Goal: Task Accomplishment & Management: Manage account settings

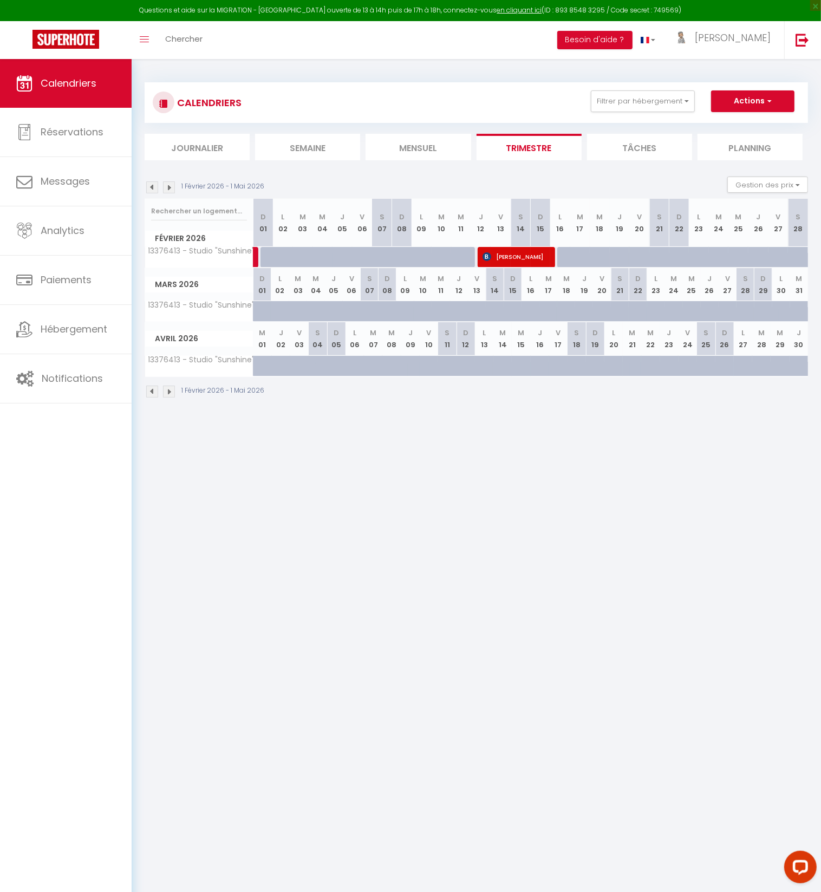
click at [190, 147] on li "Journalier" at bounding box center [197, 147] width 105 height 27
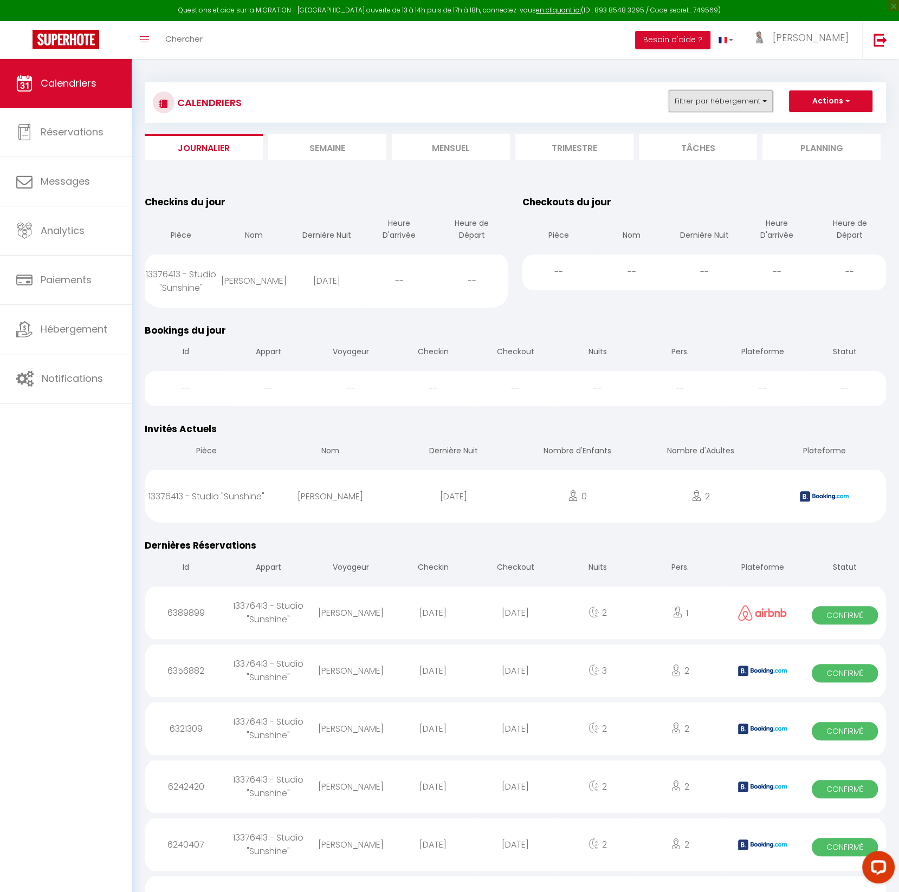
click at [730, 104] on button "Filtrer par hébergement" at bounding box center [720, 101] width 104 height 22
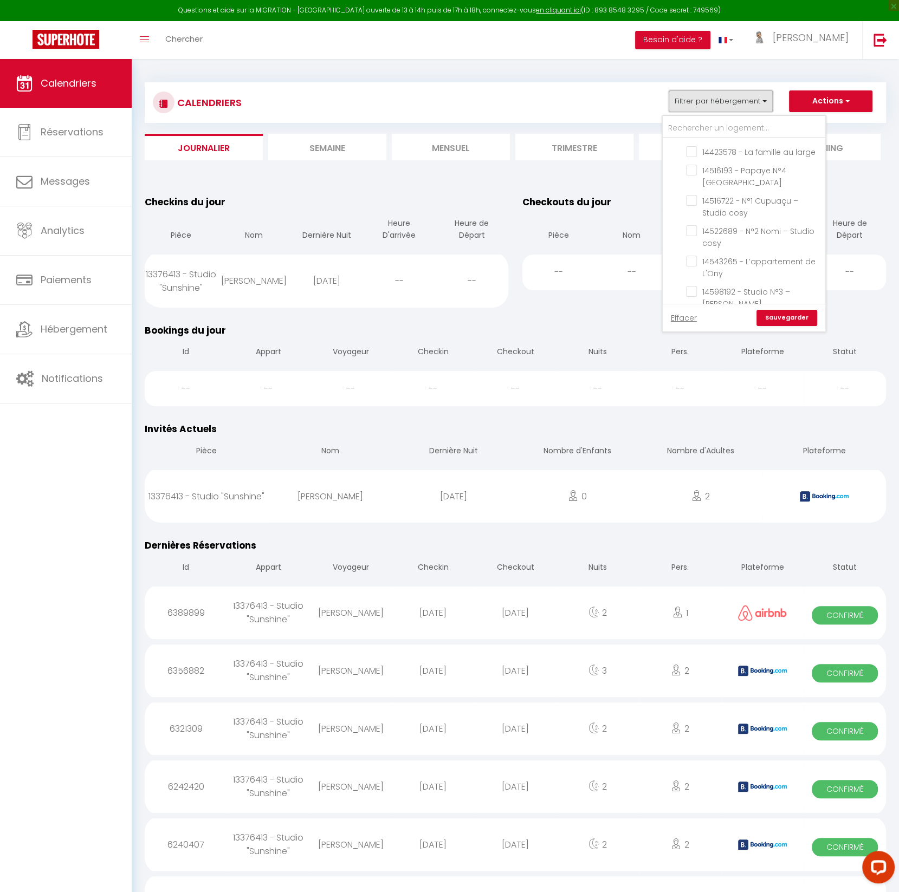
scroll to position [980, 0]
click at [680, 373] on input "Agence Etaples" at bounding box center [754, 378] width 163 height 11
checkbox input "true"
checkbox input "false"
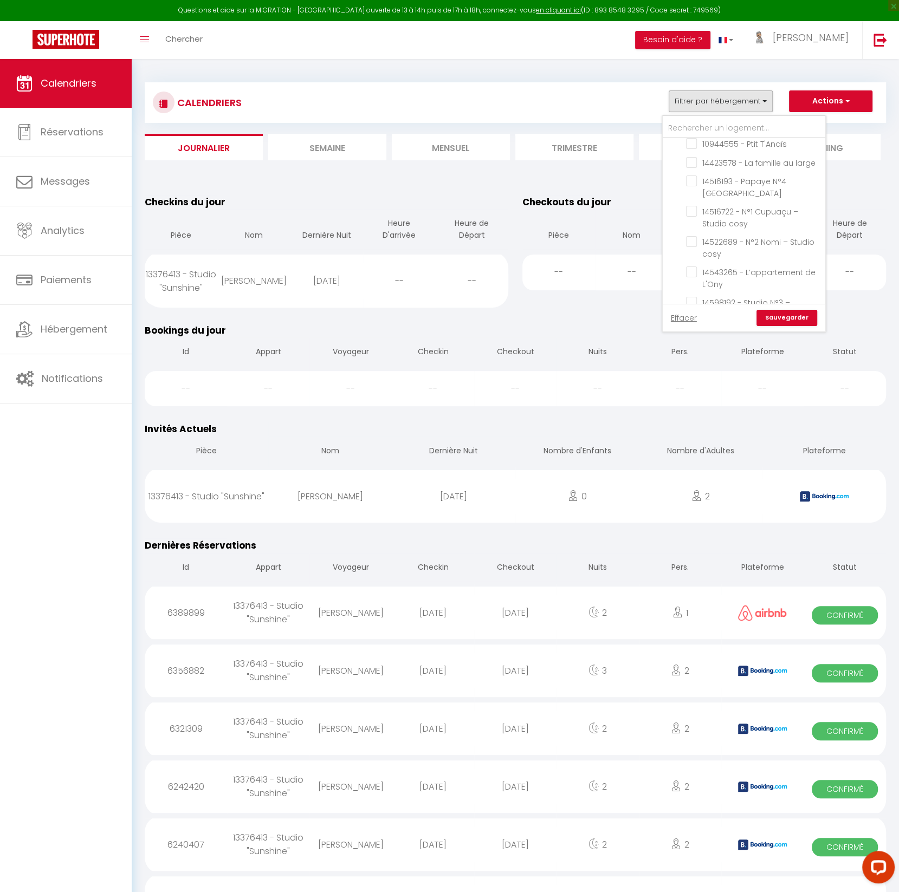
checkbox input "false"
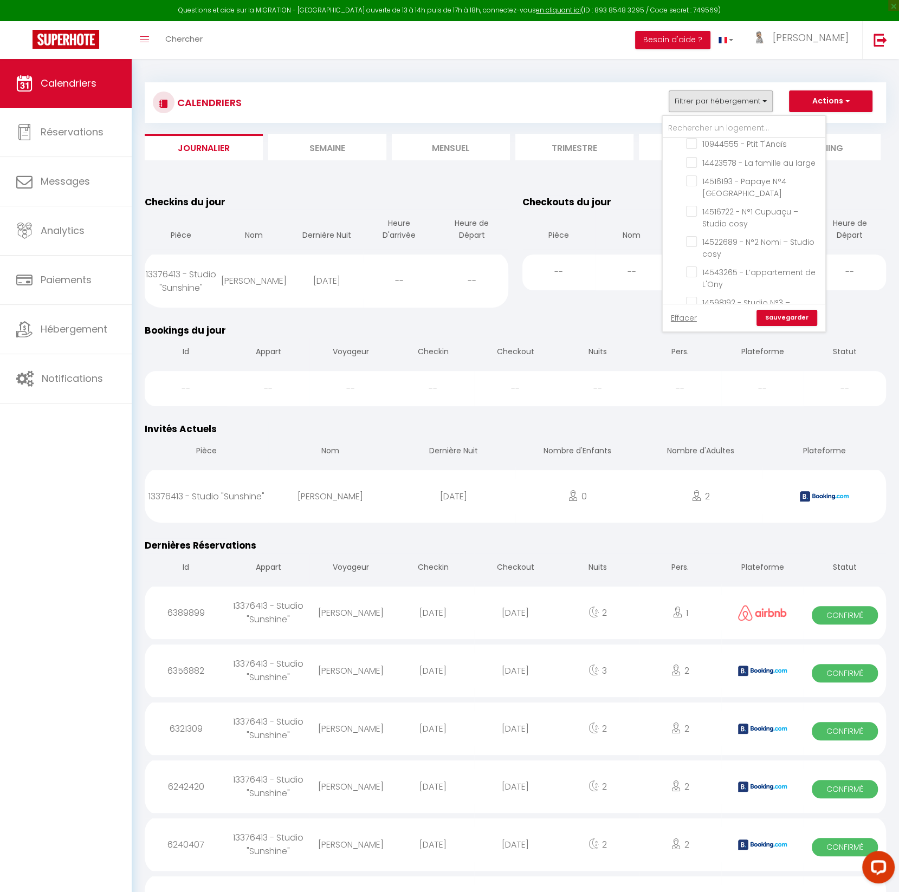
checkbox input "false"
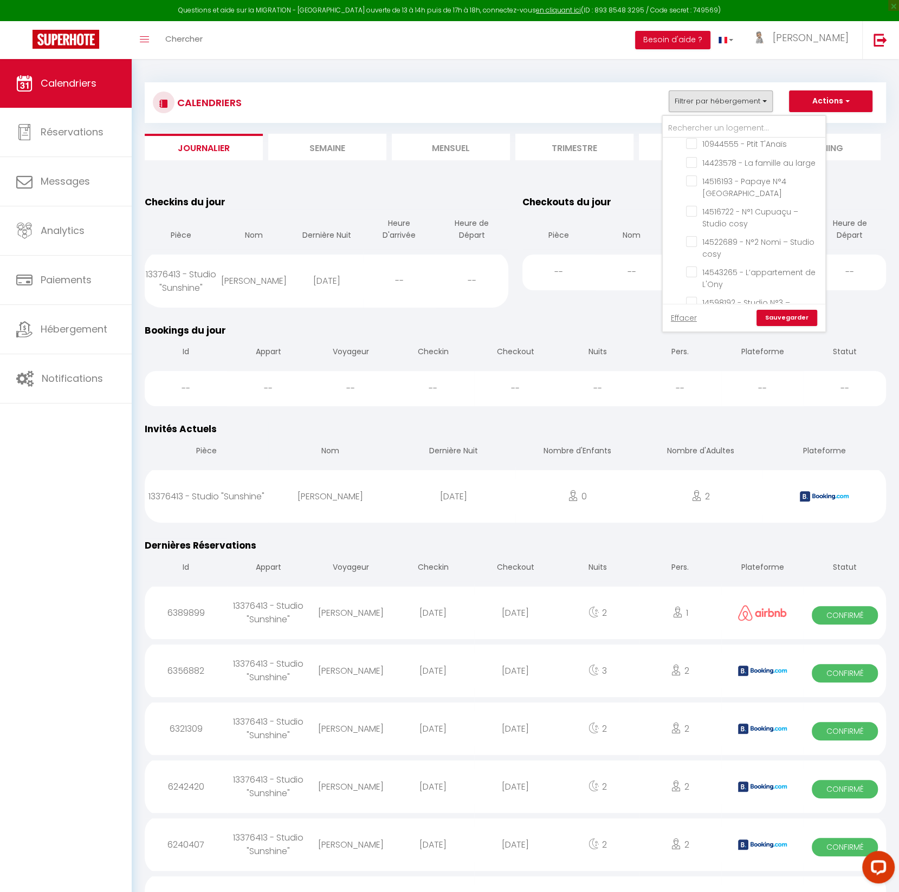
checkbox input "false"
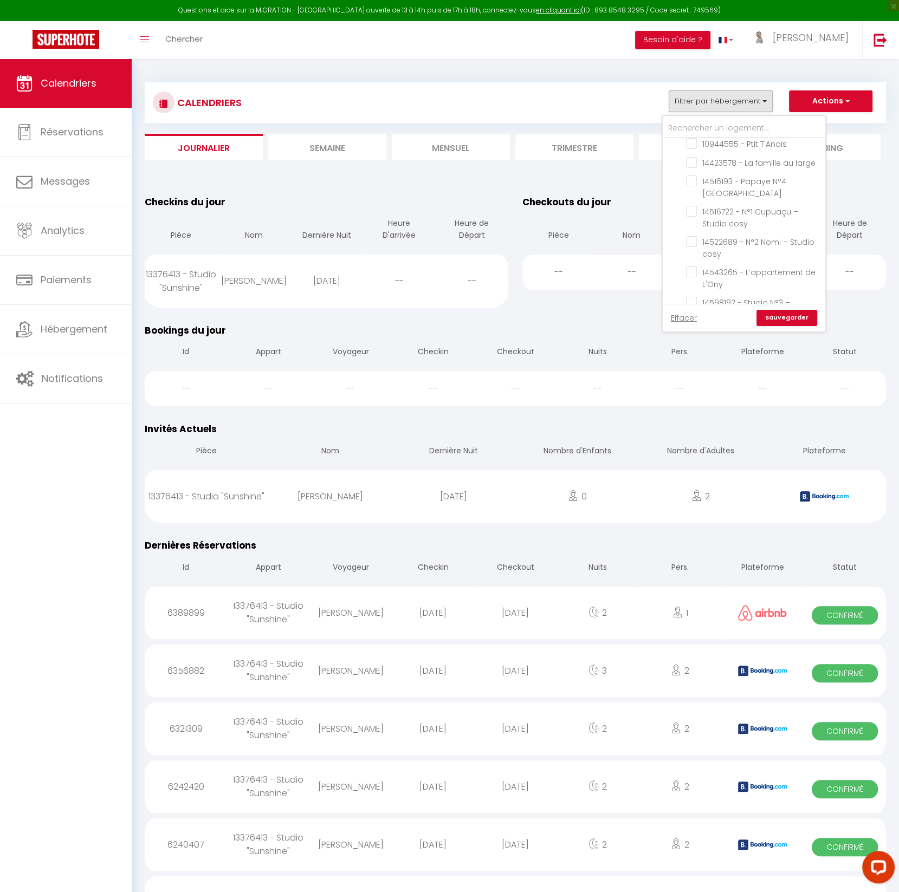
checkbox input "false"
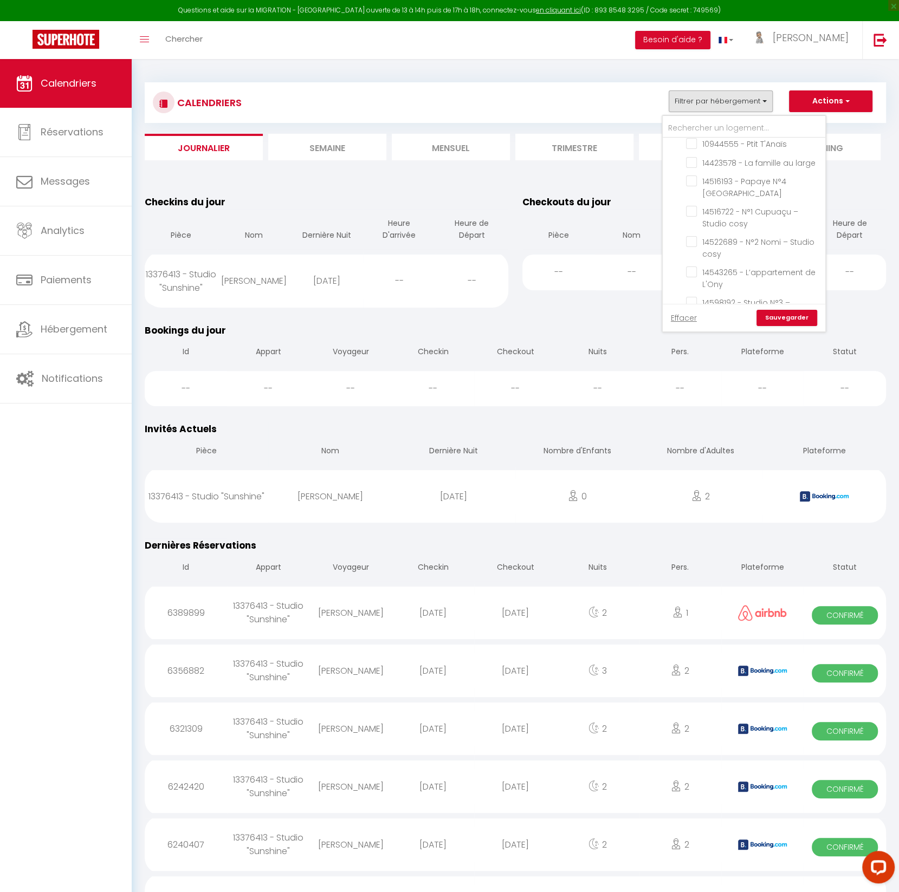
checkbox input "false"
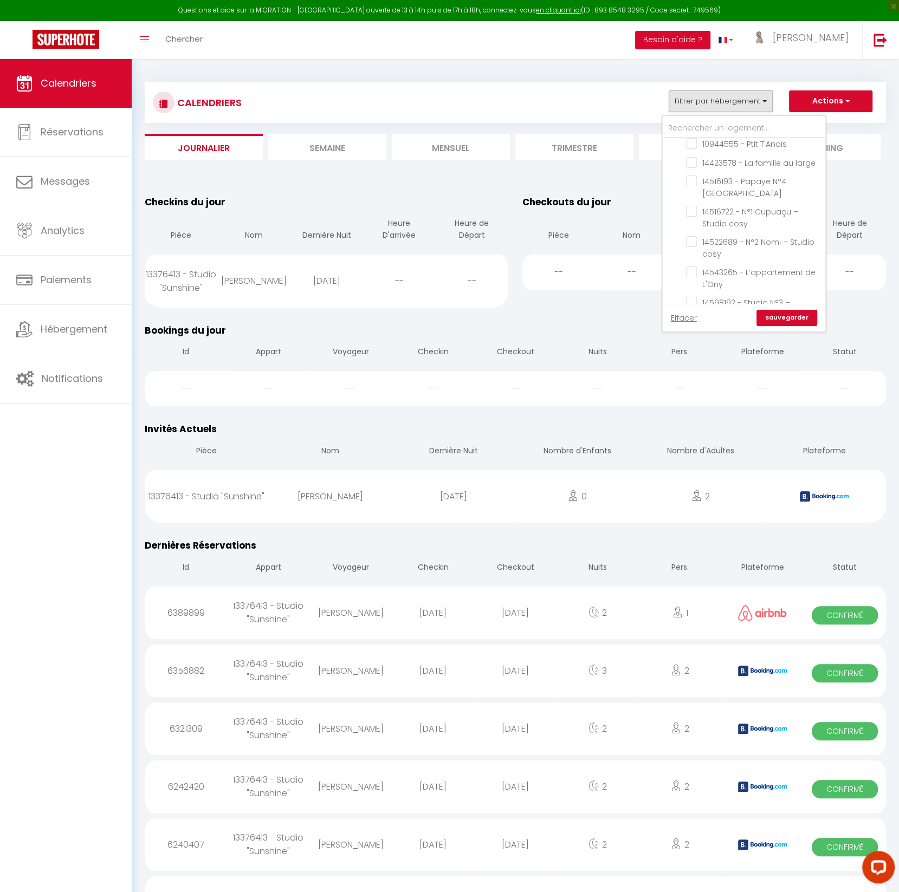
checkbox input "false"
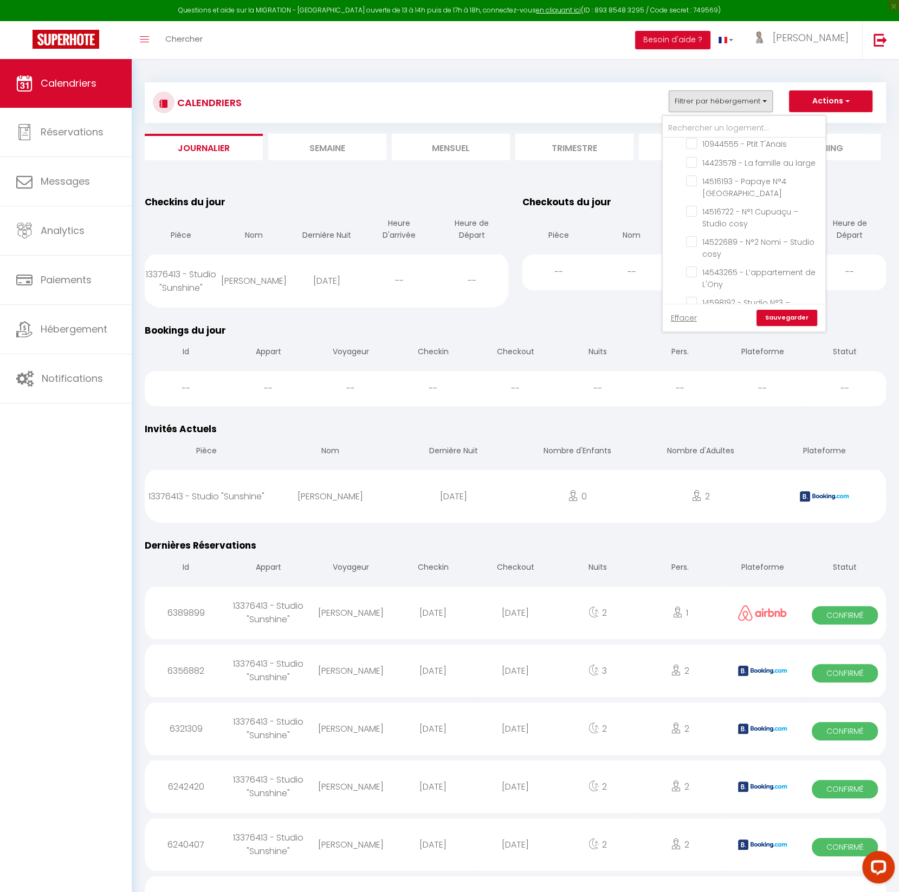
checkbox input "false"
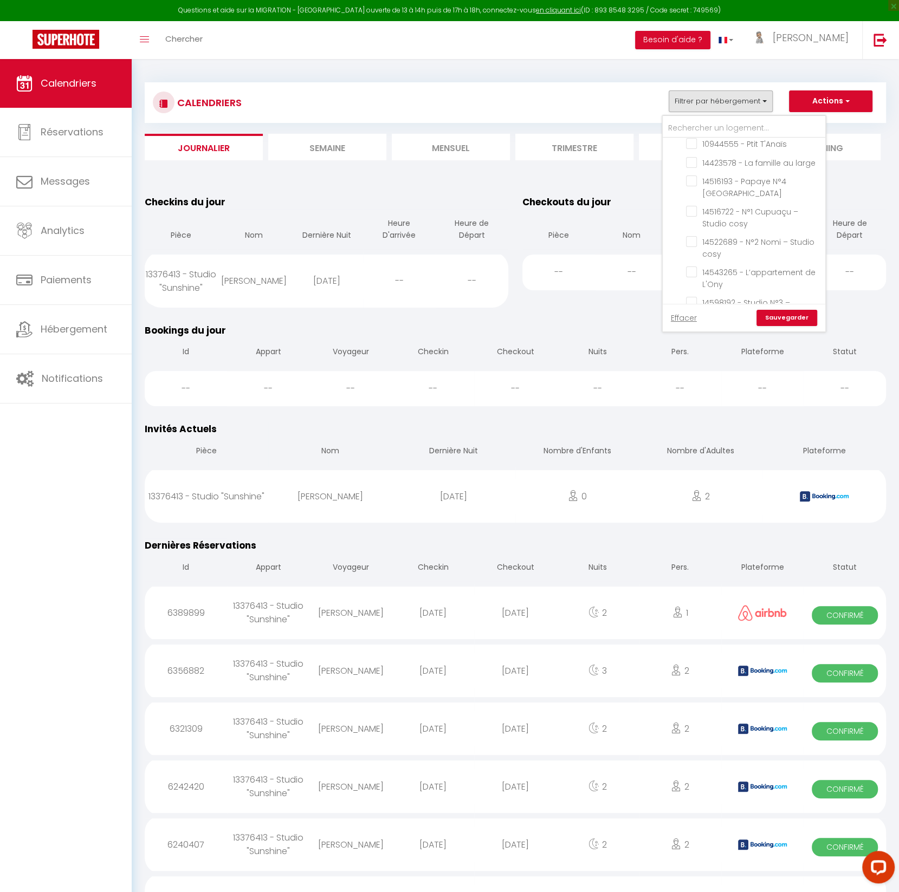
checkbox input "false"
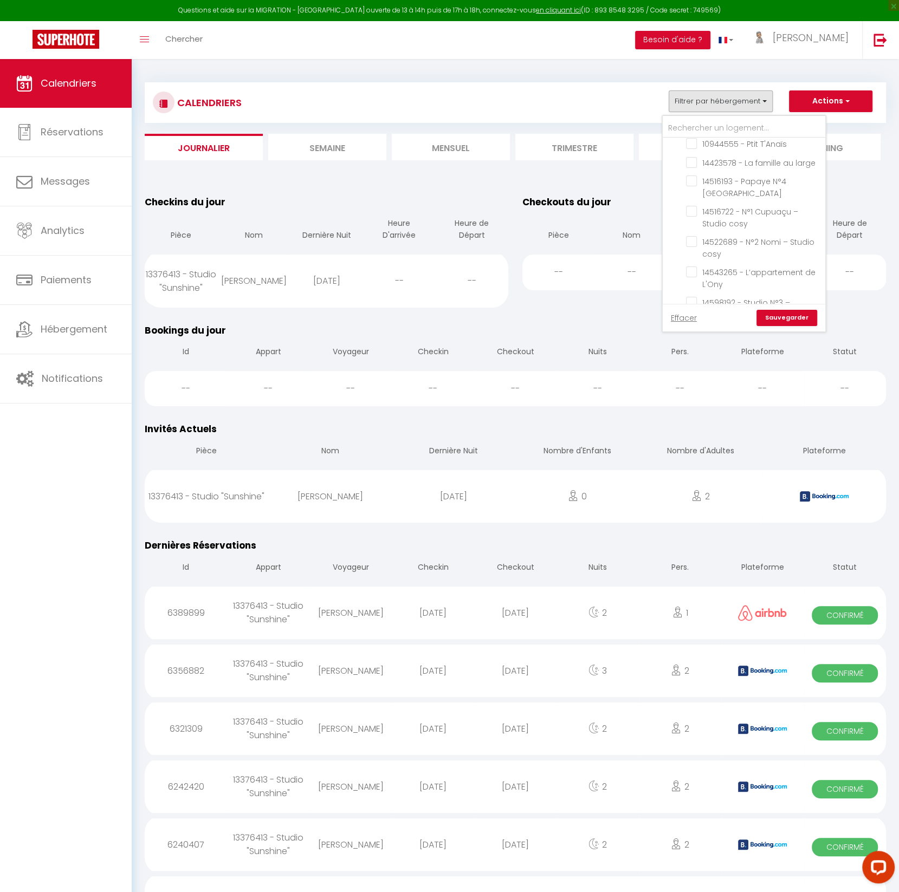
checkbox input "false"
checkbox input "true"
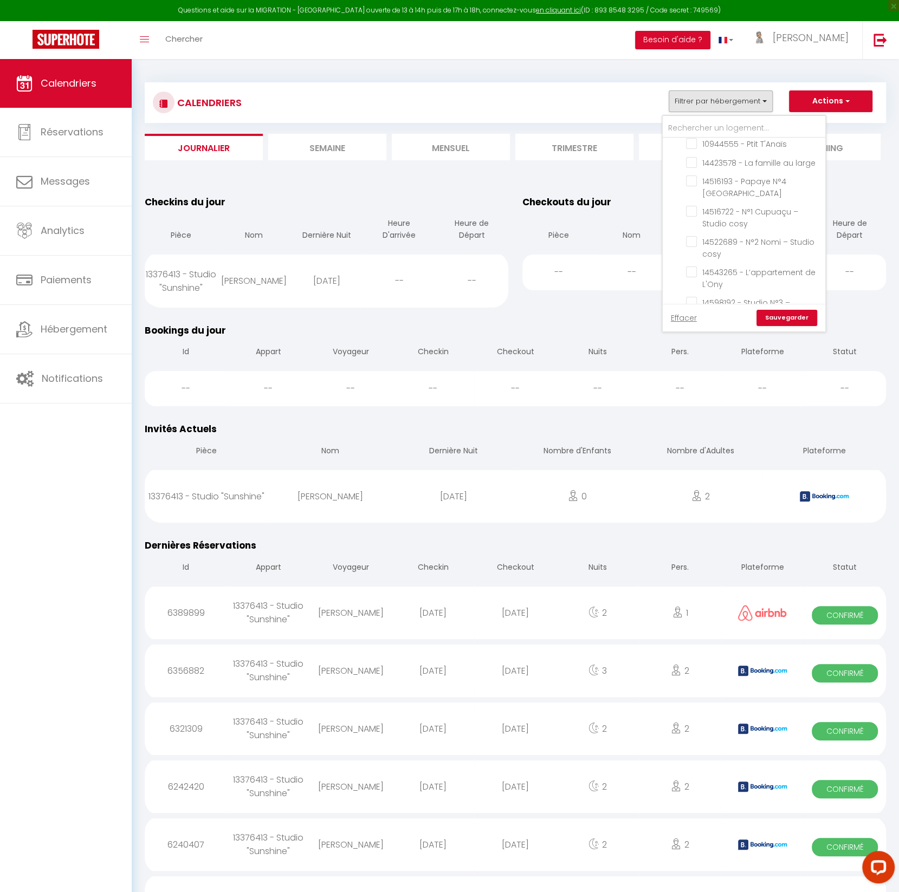
checkbox input "true"
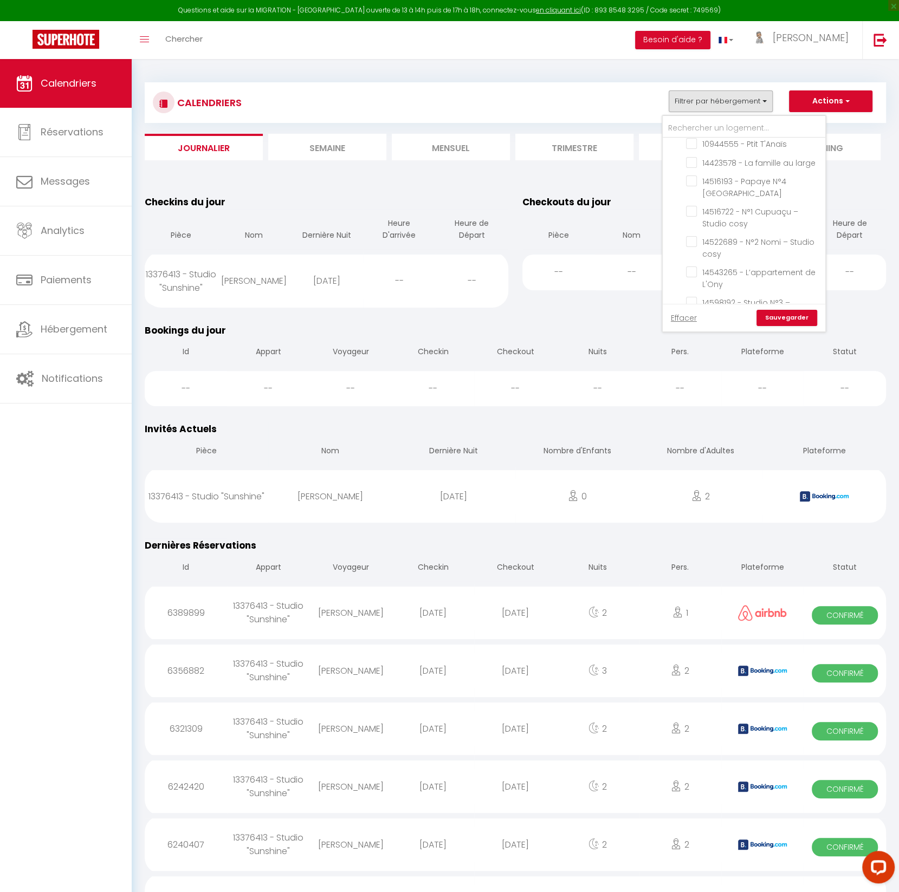
checkbox input "true"
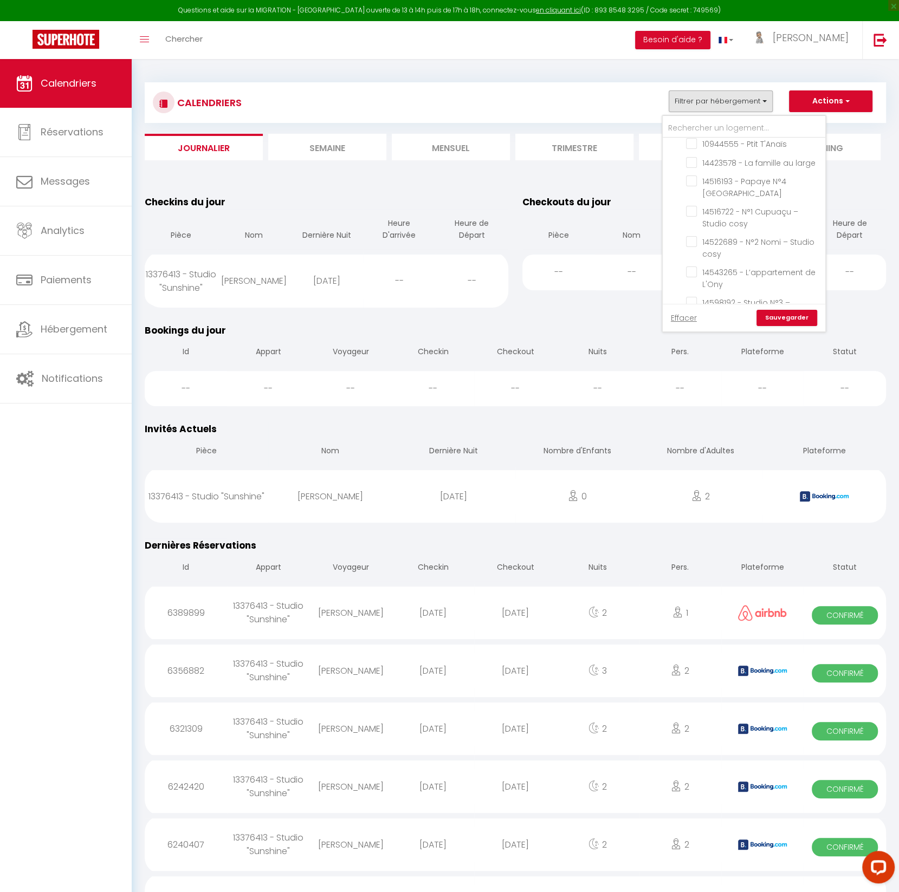
checkbox input "true"
checkbox input "false"
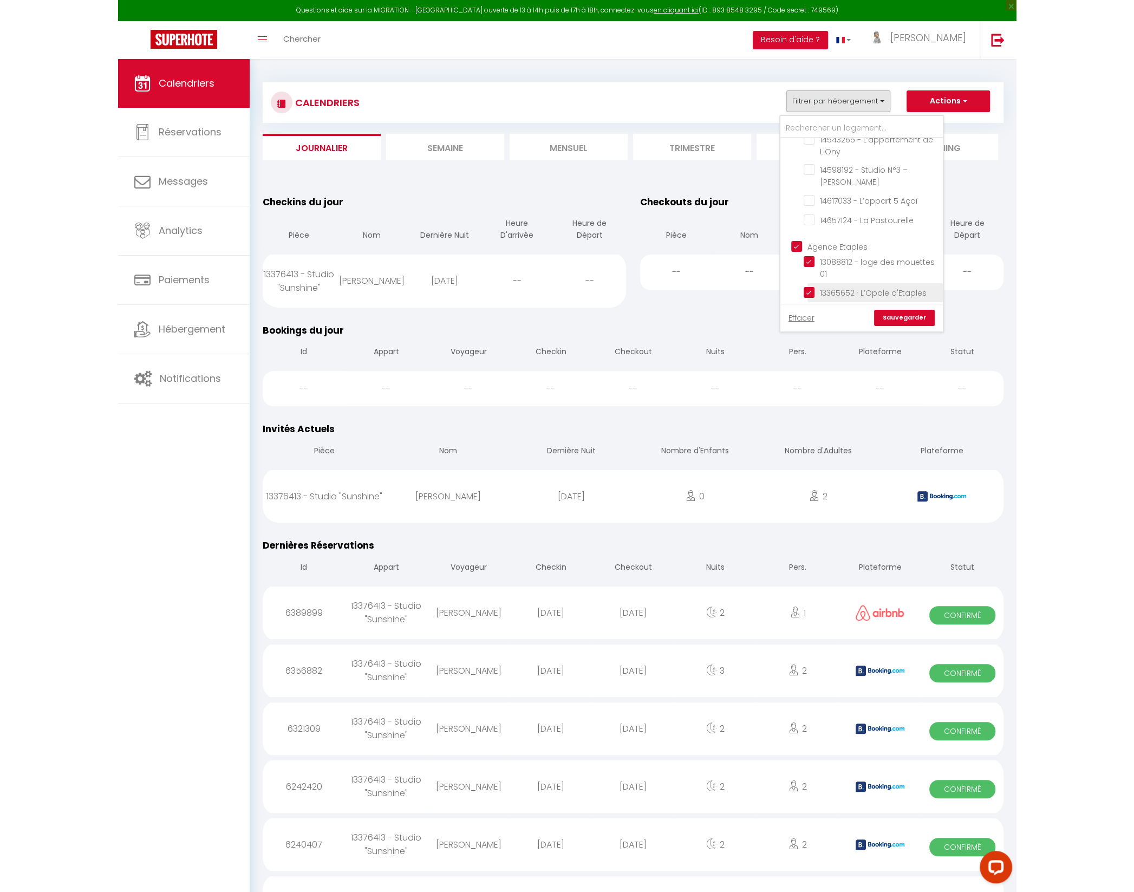
scroll to position [1328, 0]
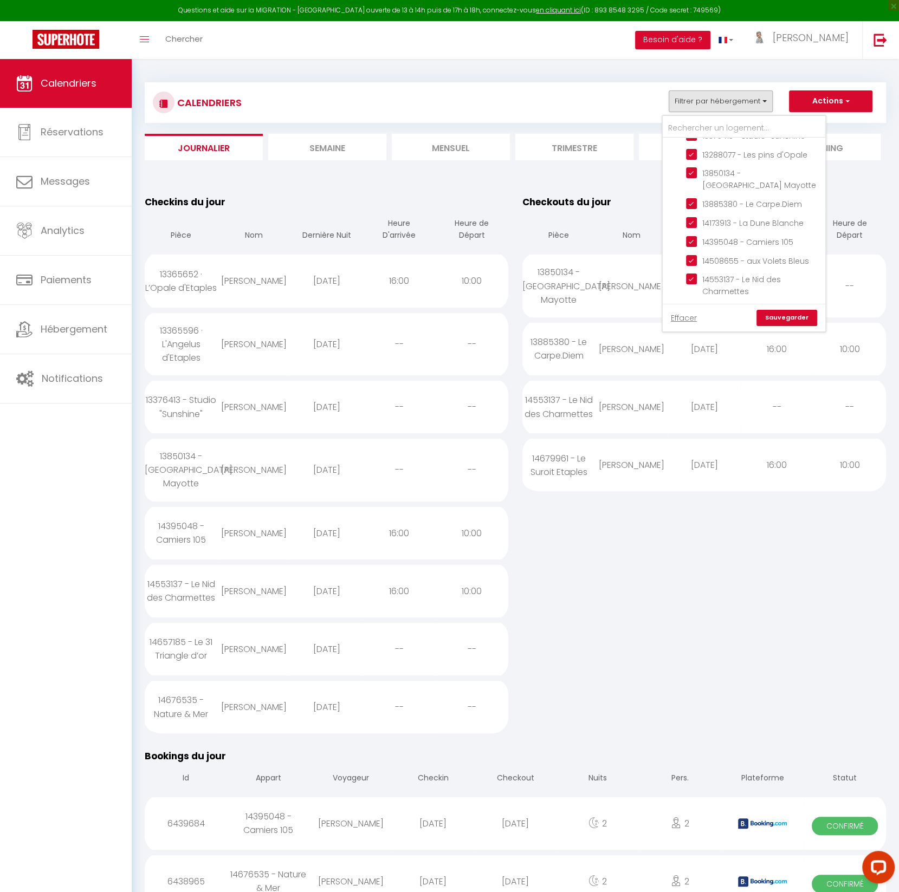
click at [692, 476] on input "14587082 - Studio "Le Chalutier"" at bounding box center [753, 481] width 135 height 11
checkbox input "true"
checkbox input "false"
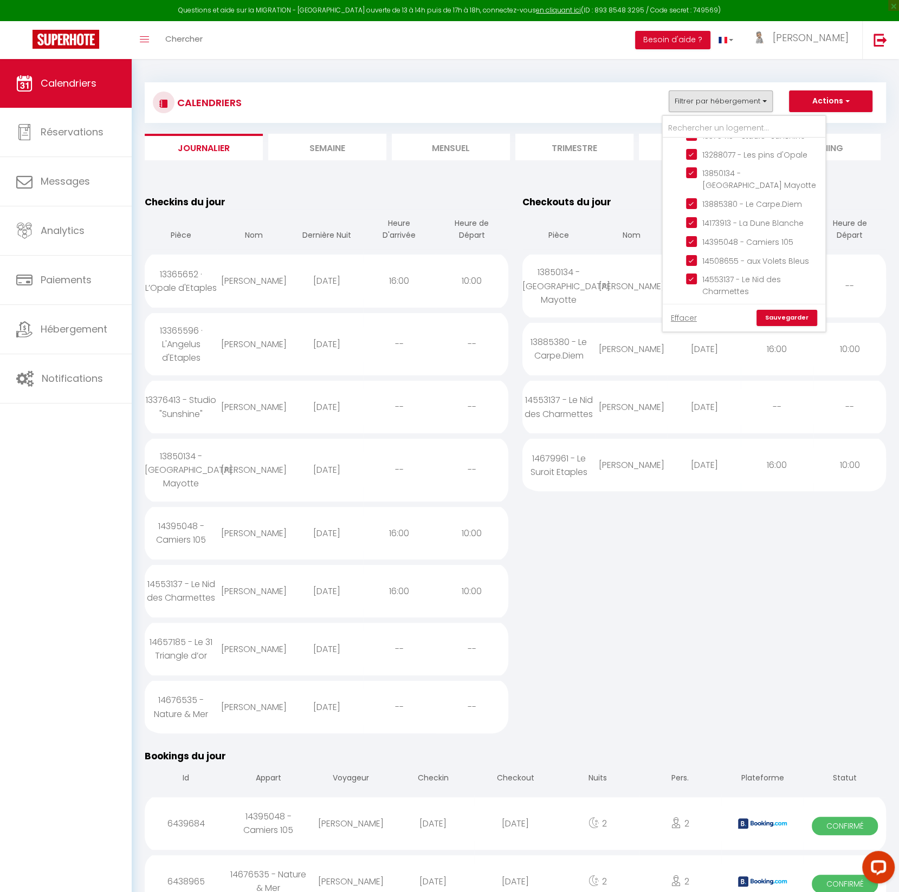
checkbox input "false"
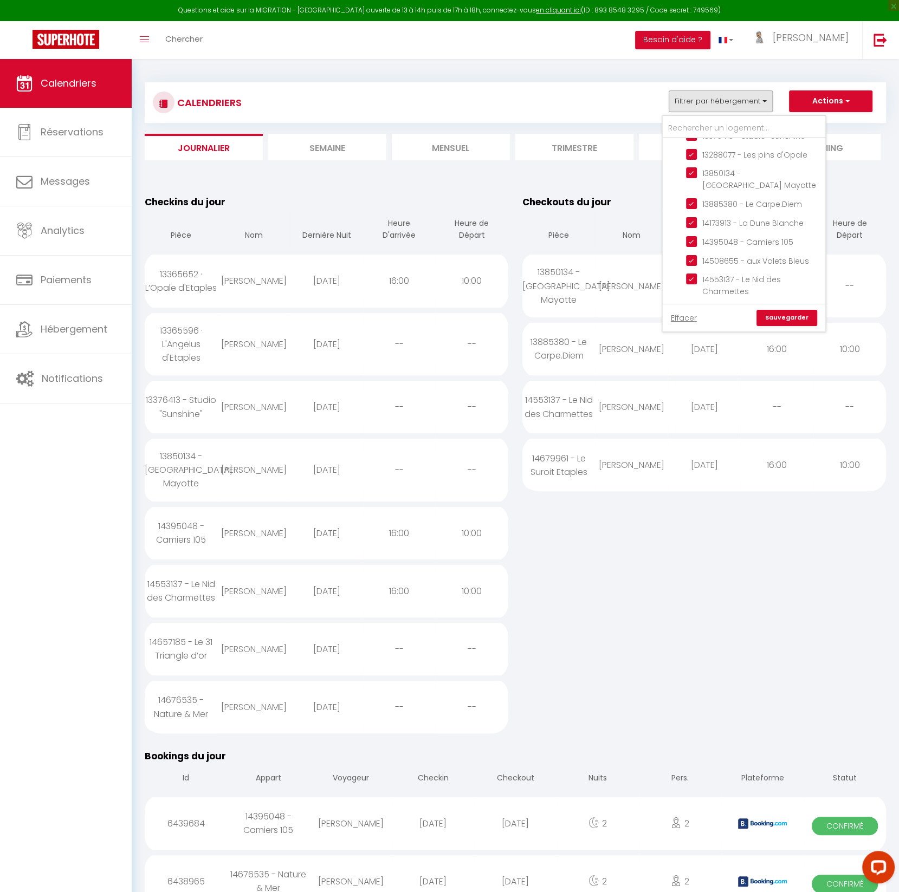
checkbox input "false"
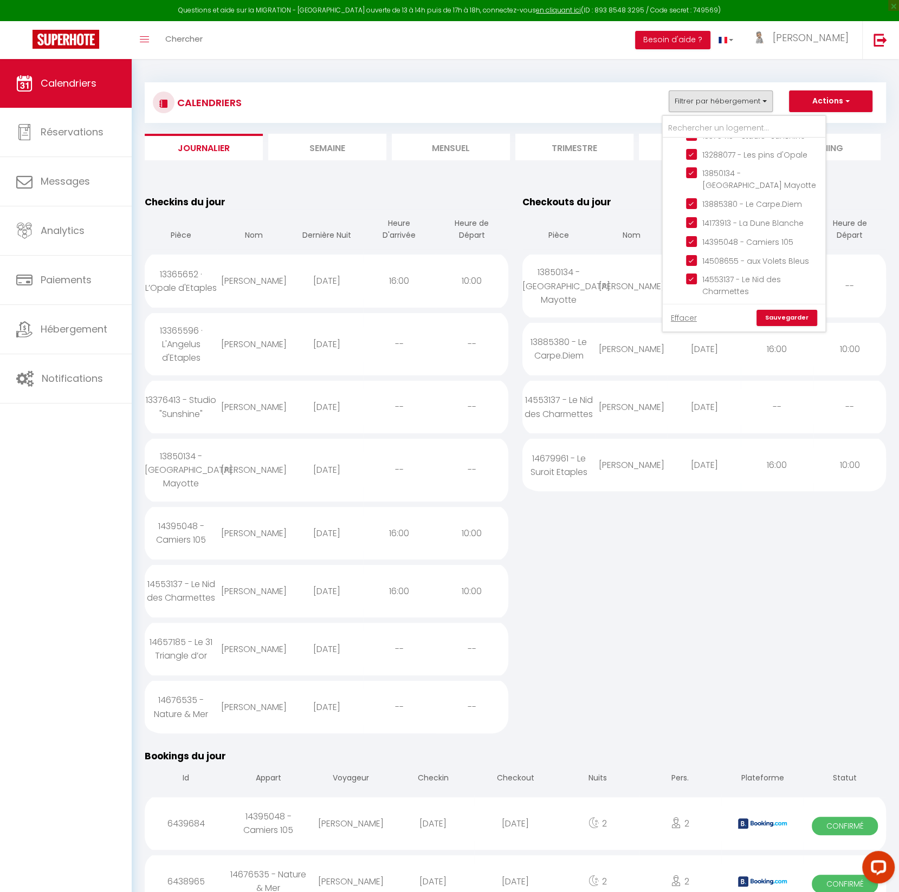
checkbox input "false"
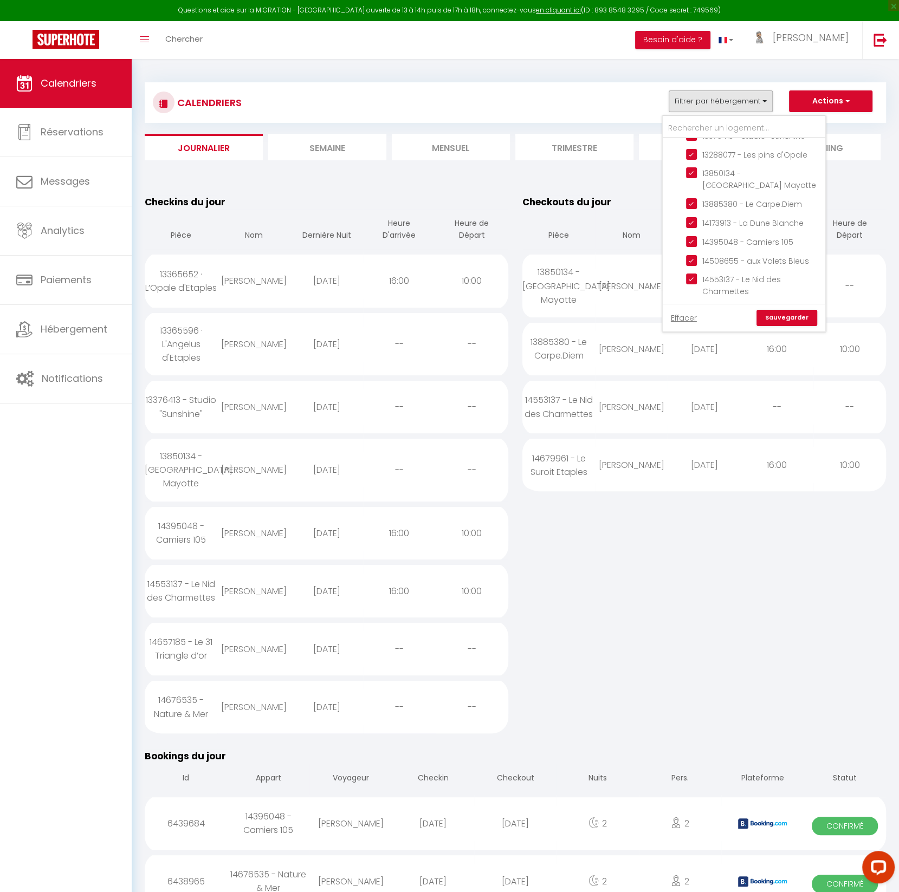
checkbox input "false"
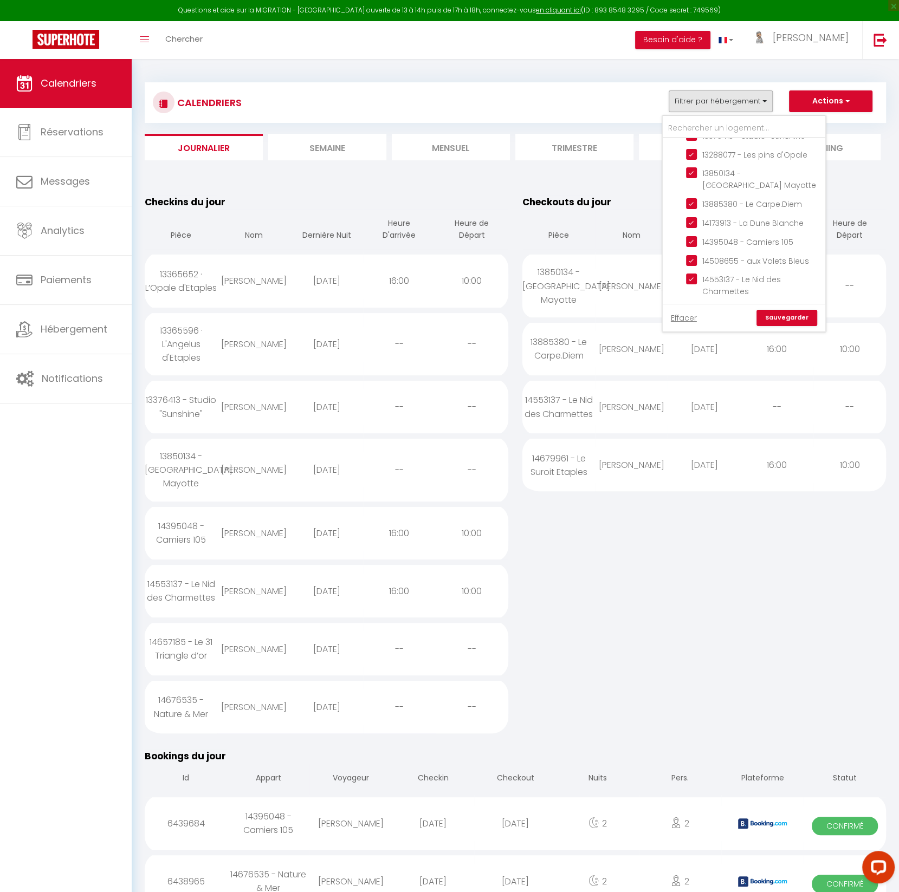
checkbox input "false"
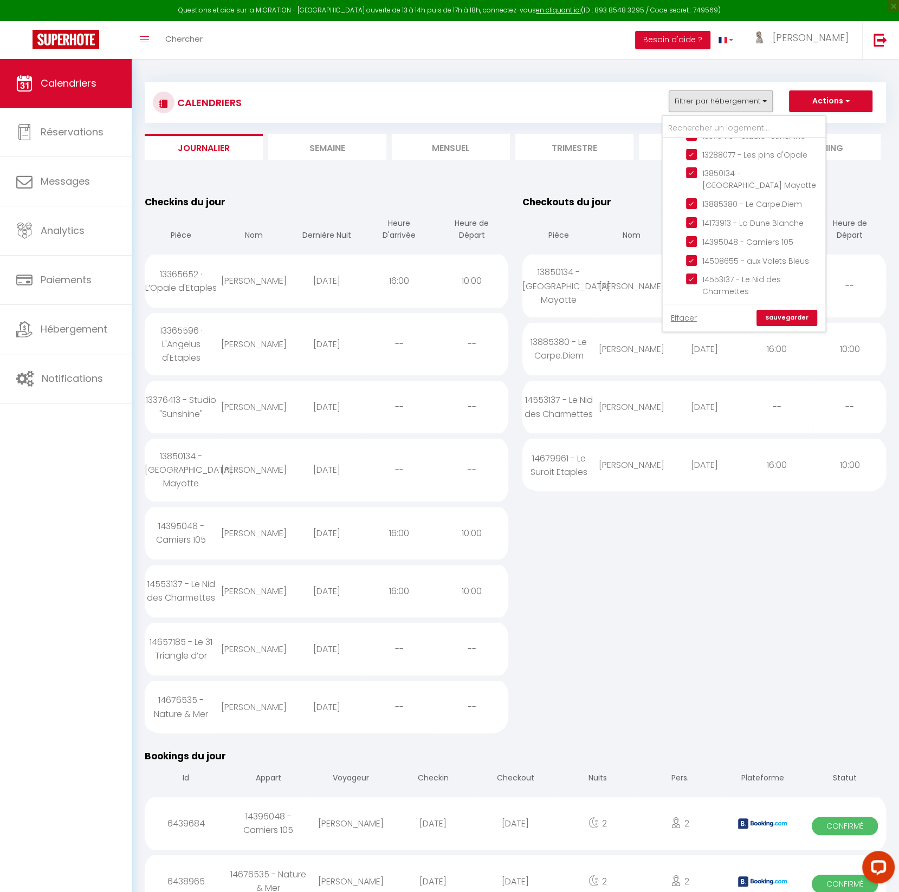
checkbox input "false"
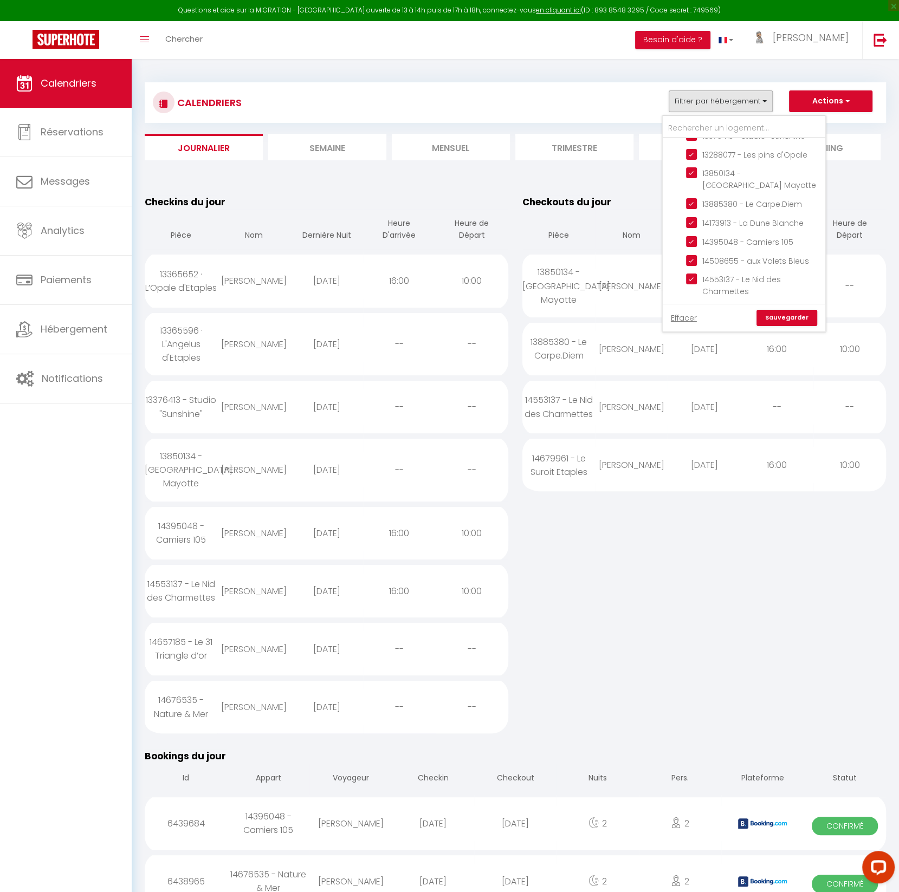
checkbox input "false"
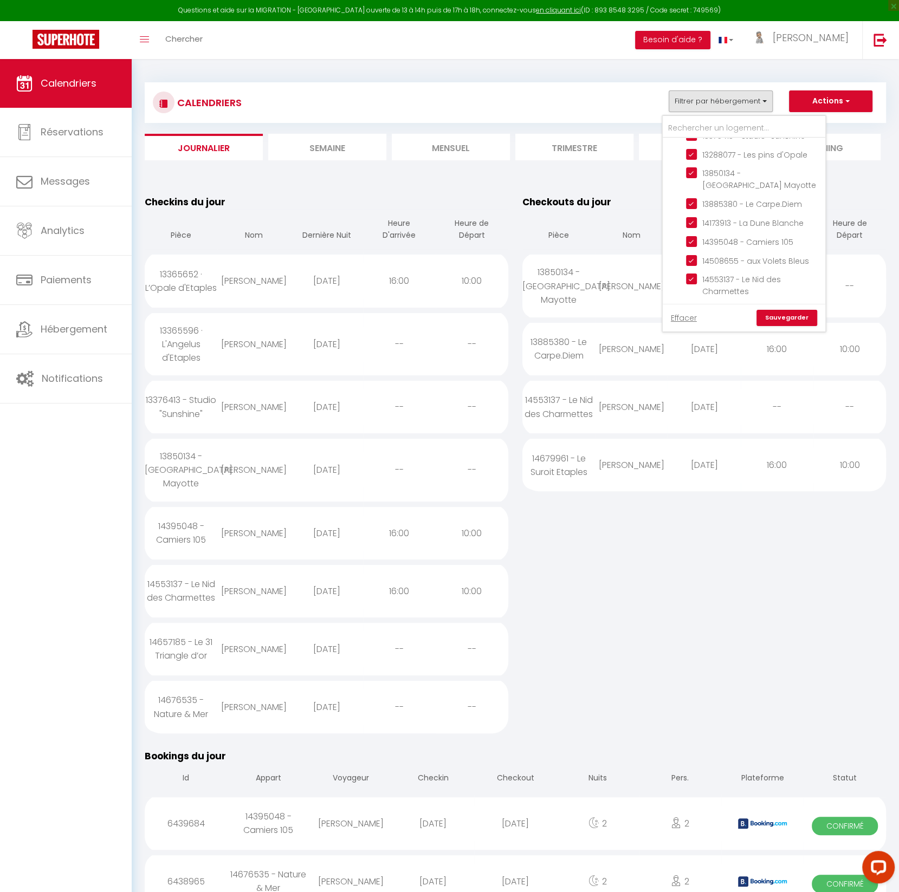
checkbox input "false"
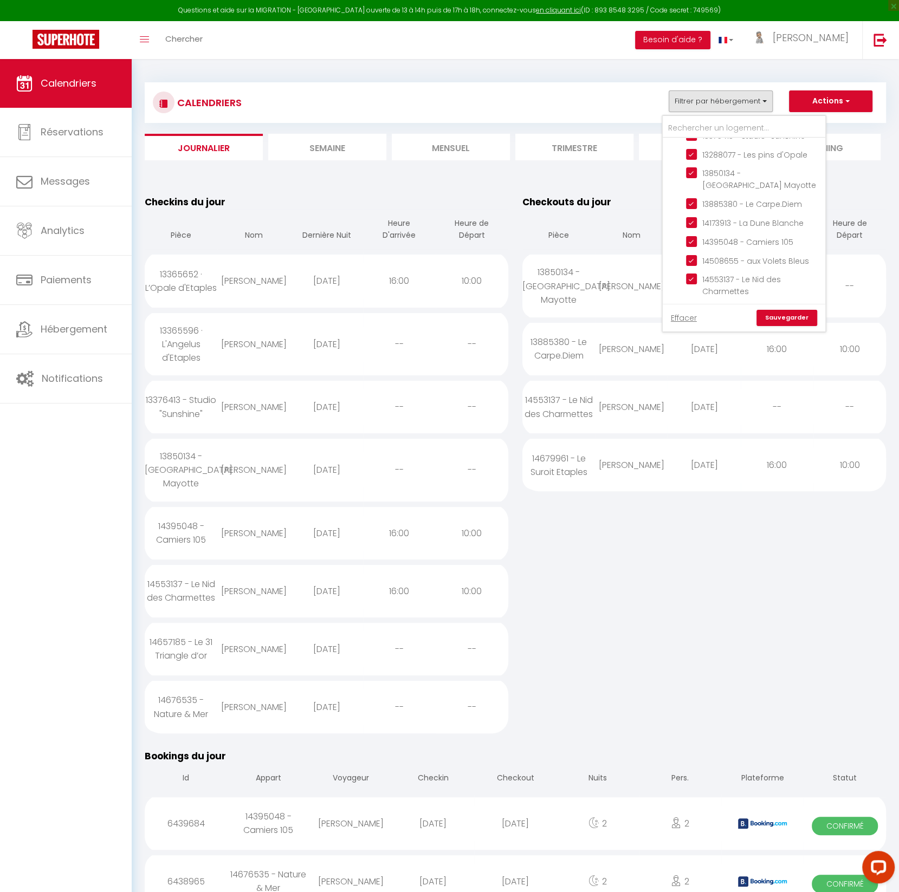
checkbox input "false"
click at [797, 320] on link "Sauvegarder" at bounding box center [786, 318] width 61 height 16
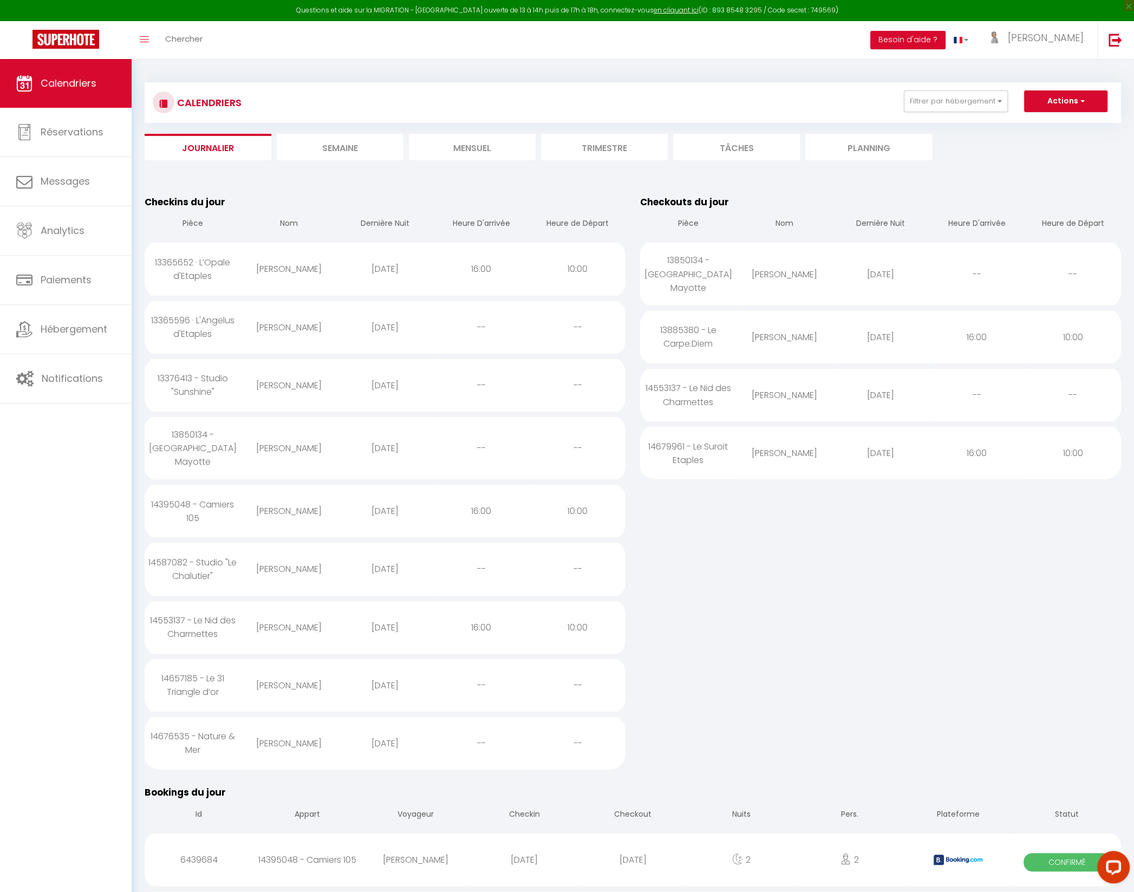
click at [480, 153] on li "Mensuel" at bounding box center [472, 147] width 127 height 27
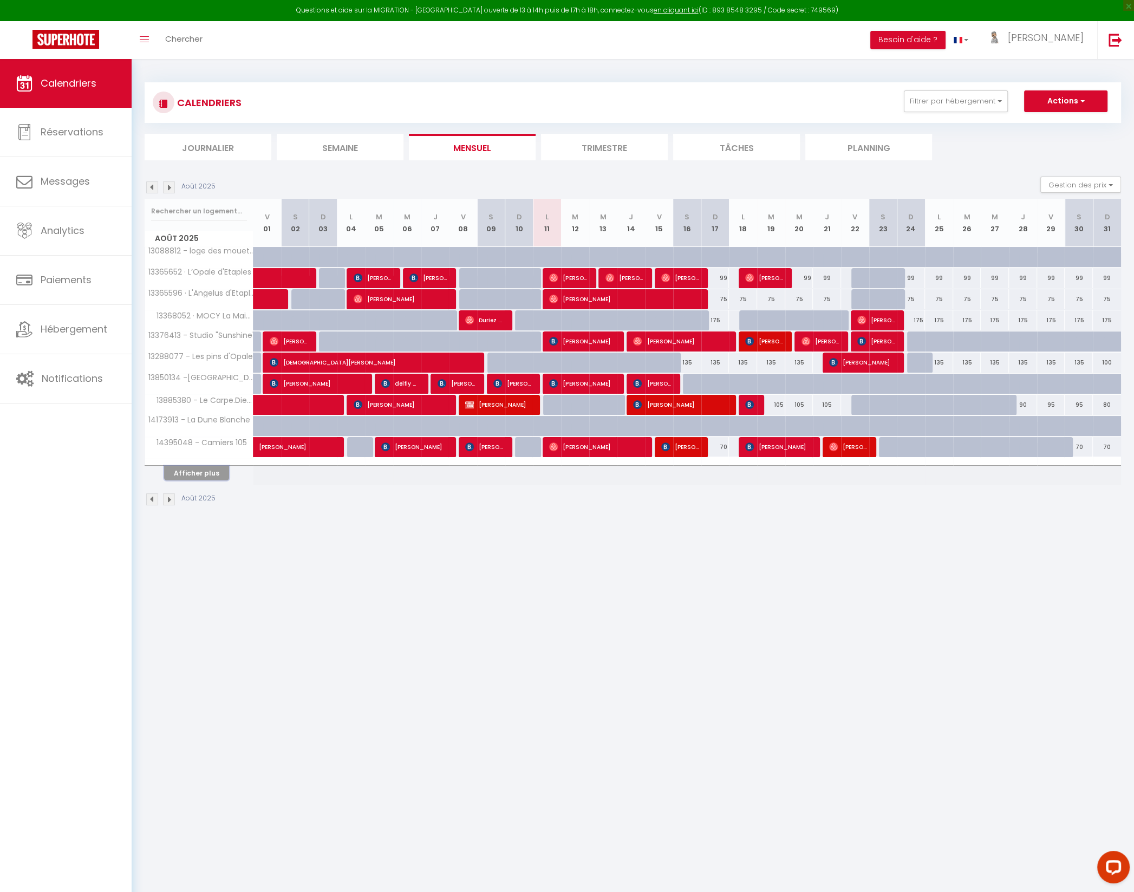
click at [199, 470] on button "Afficher plus" at bounding box center [196, 473] width 65 height 15
